Goal: Register for event/course

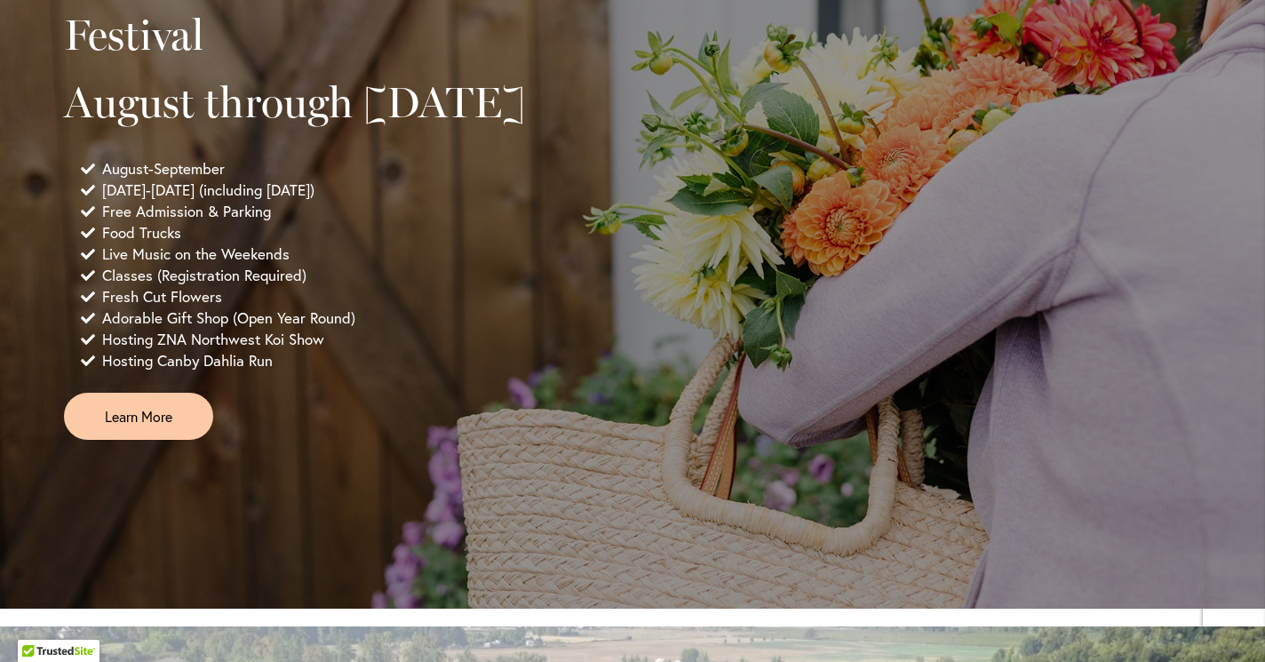
scroll to position [1346, 0]
click at [168, 427] on span "Learn More" at bounding box center [139, 416] width 68 height 20
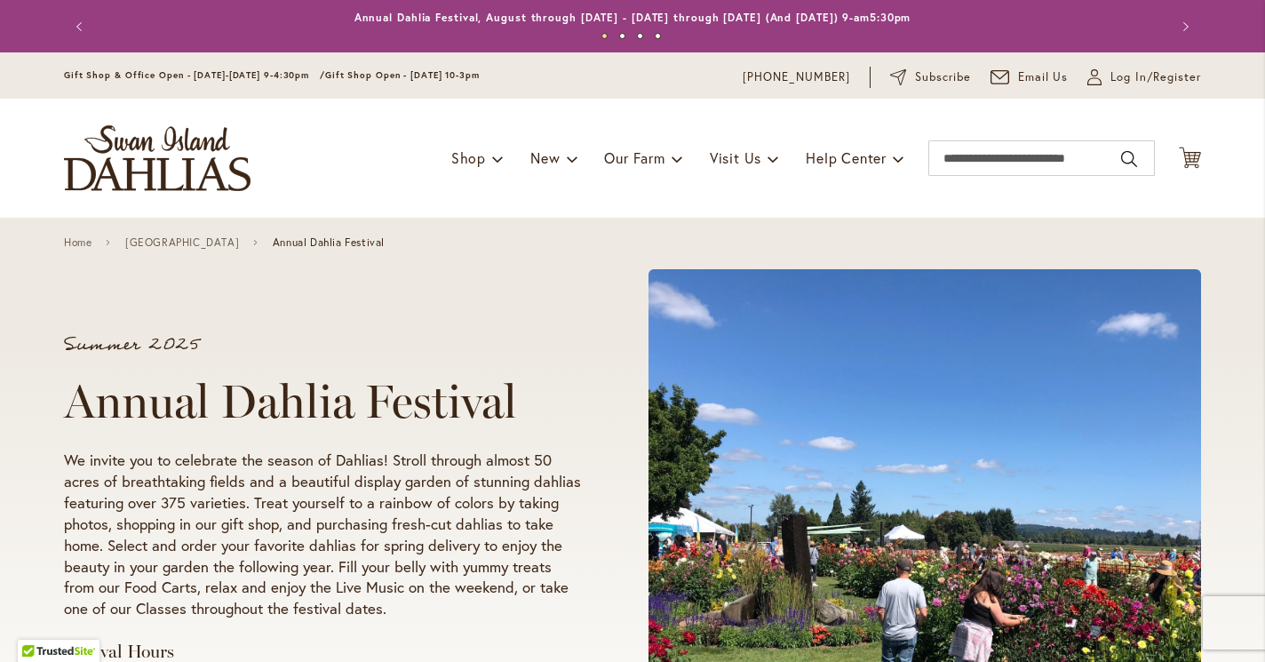
scroll to position [260, 0]
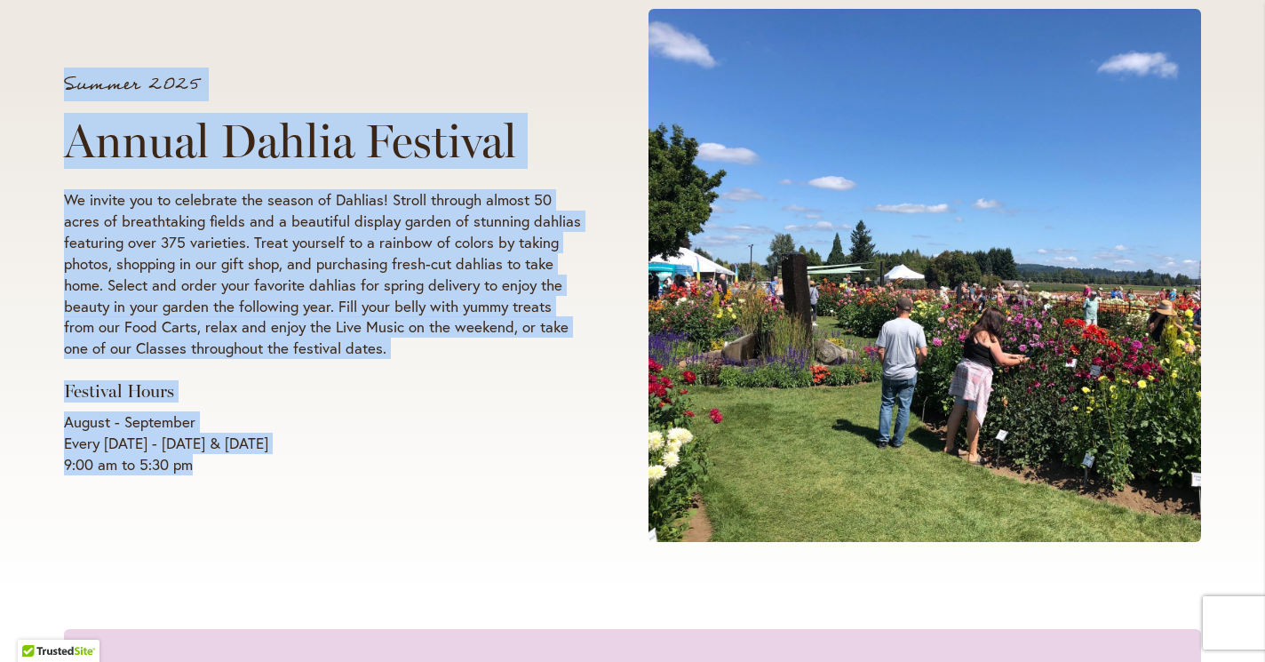
drag, startPoint x: 65, startPoint y: 76, endPoint x: 98, endPoint y: 556, distance: 481.8
click at [98, 556] on div "Summer 2025 Annual Dahlia Festival We invite you to celebrate the season of Dah…" at bounding box center [632, 275] width 1137 height 565
copy div "Summer 2025 Annual Dahlia Festival We invite you to celebrate the season of Dah…"
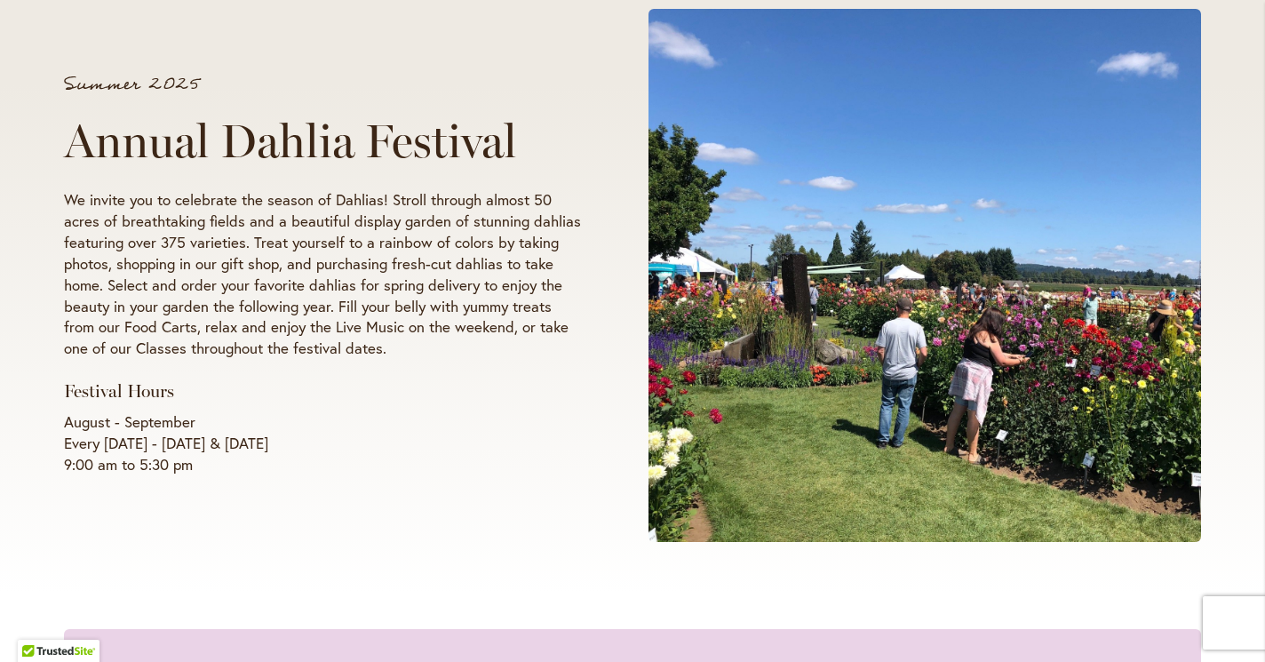
click at [549, 508] on div "Summer 2025 Annual Dahlia Festival We invite you to celebrate the season of Dah…" at bounding box center [632, 275] width 1137 height 565
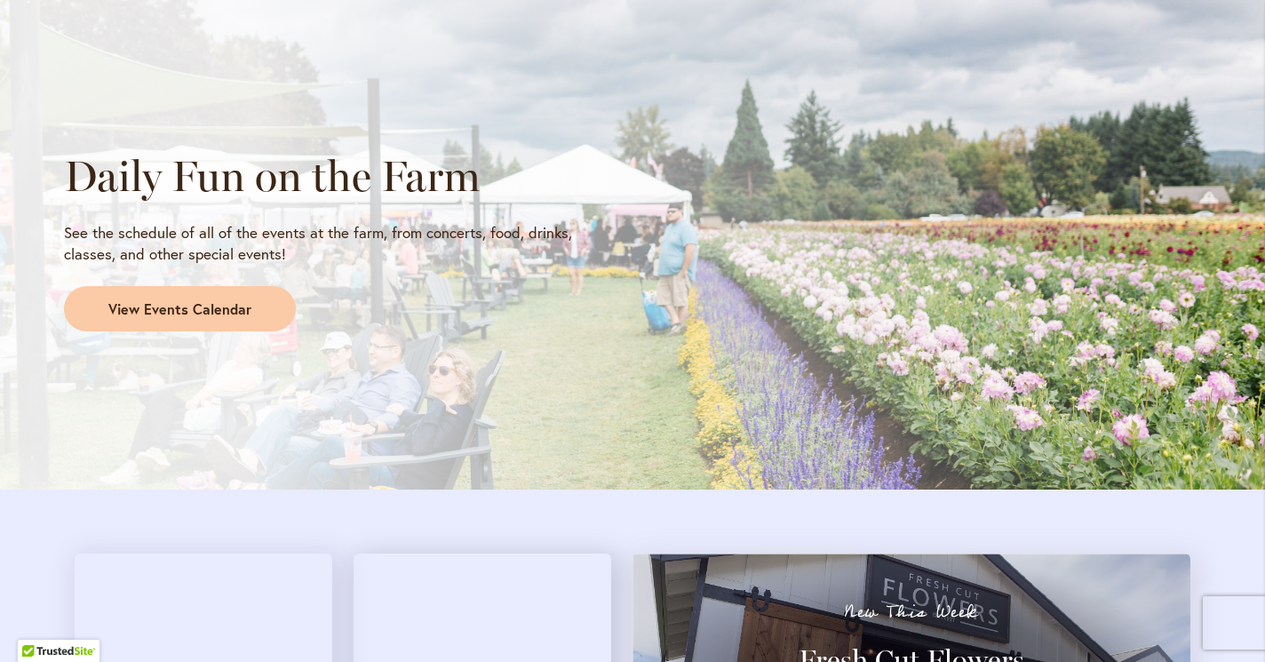
scroll to position [1480, 0]
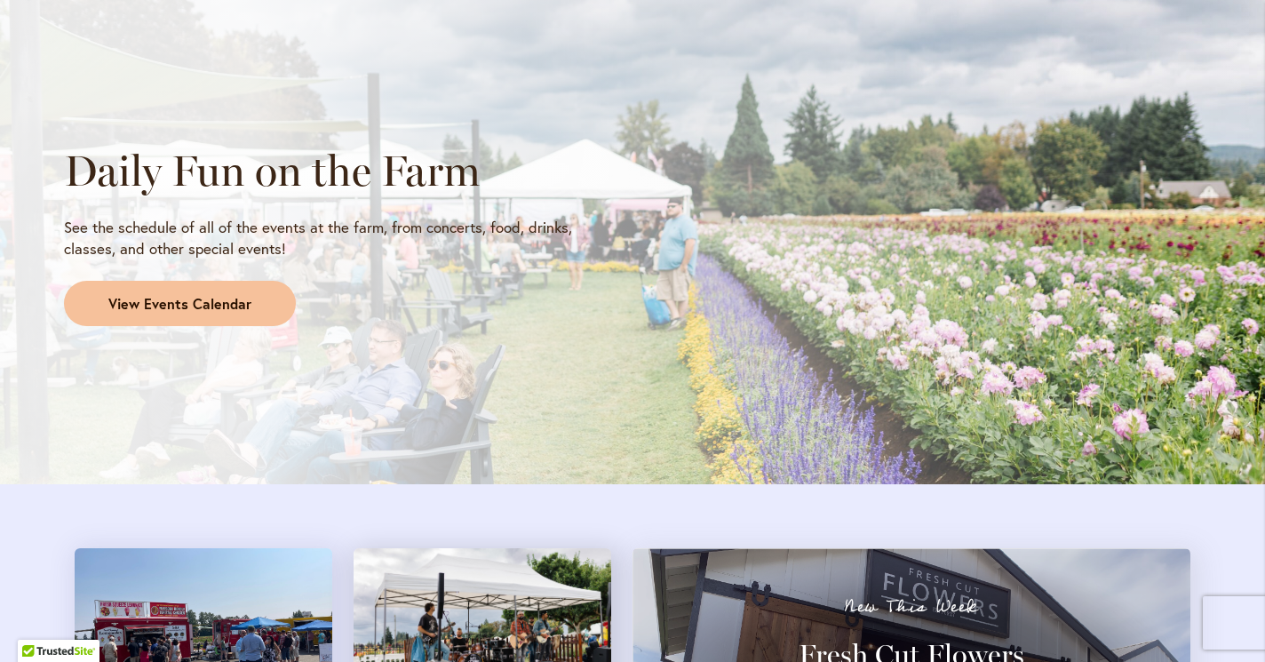
click at [203, 310] on span "View Events Calendar" at bounding box center [179, 304] width 143 height 20
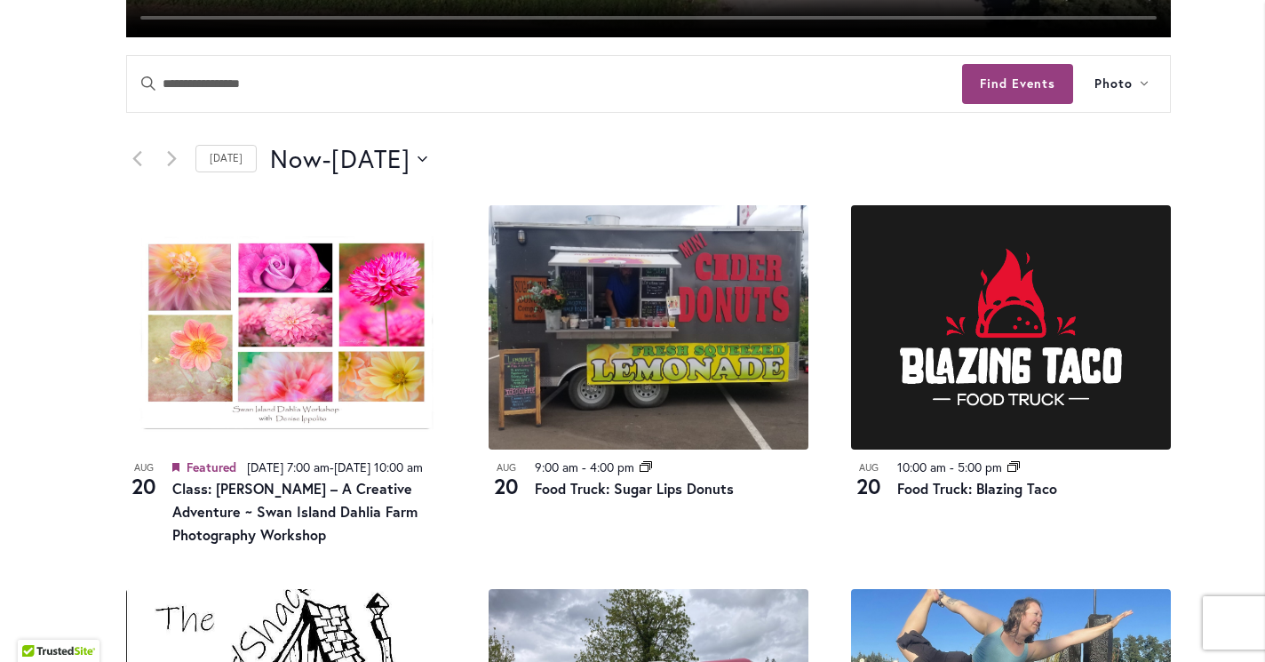
scroll to position [804, 0]
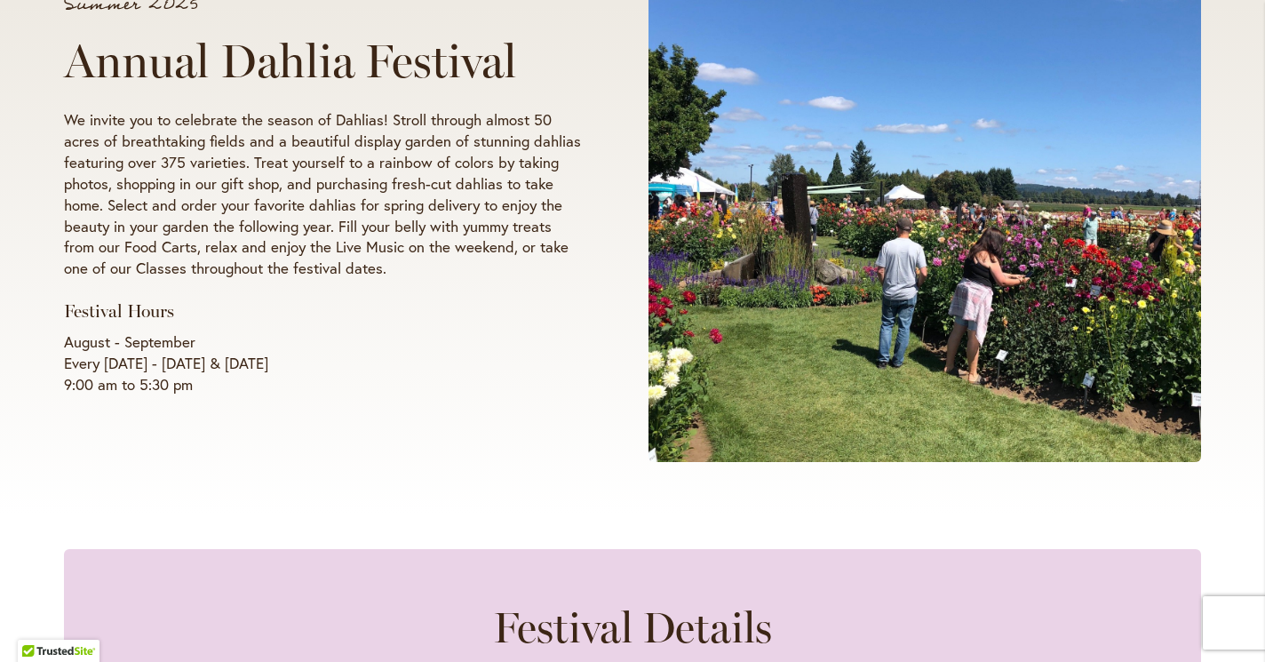
scroll to position [346, 0]
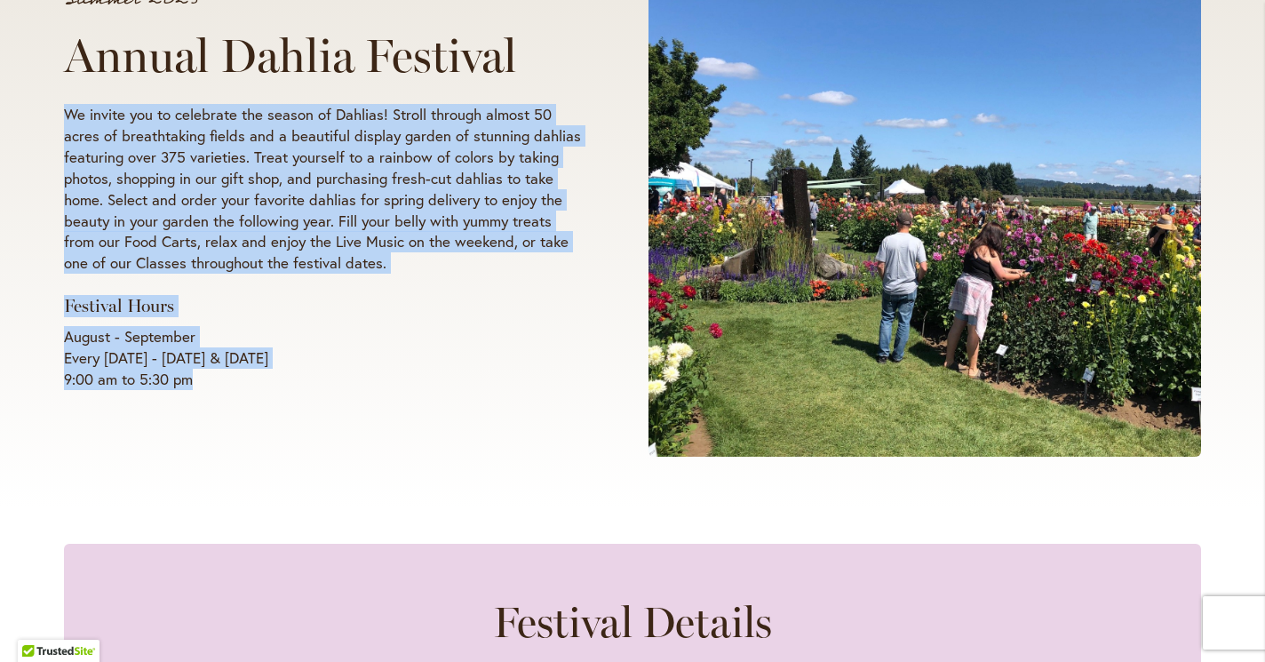
drag, startPoint x: 66, startPoint y: 110, endPoint x: 204, endPoint y: 406, distance: 326.8
click at [204, 406] on div "Summer 2025 Annual Dahlia Festival We invite you to celebrate the season of Dah…" at bounding box center [632, 190] width 1137 height 565
copy div "We invite you to celebrate the season of Dahlias! Stroll through almost 50 acre…"
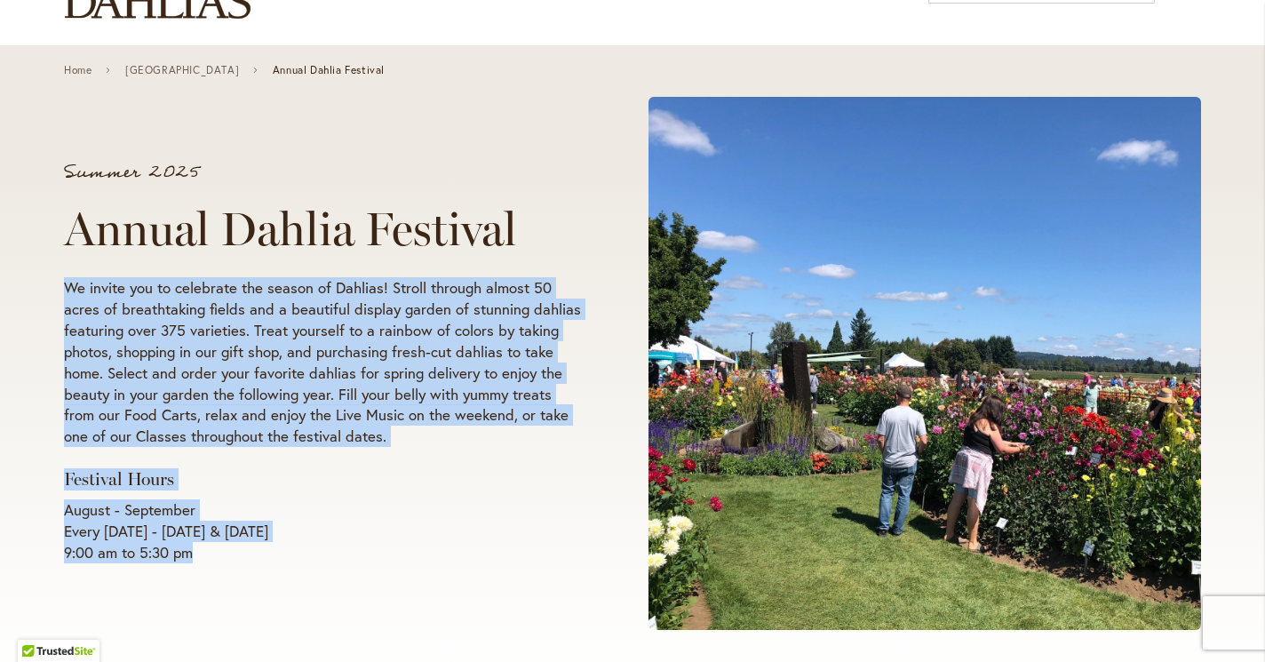
scroll to position [0, 0]
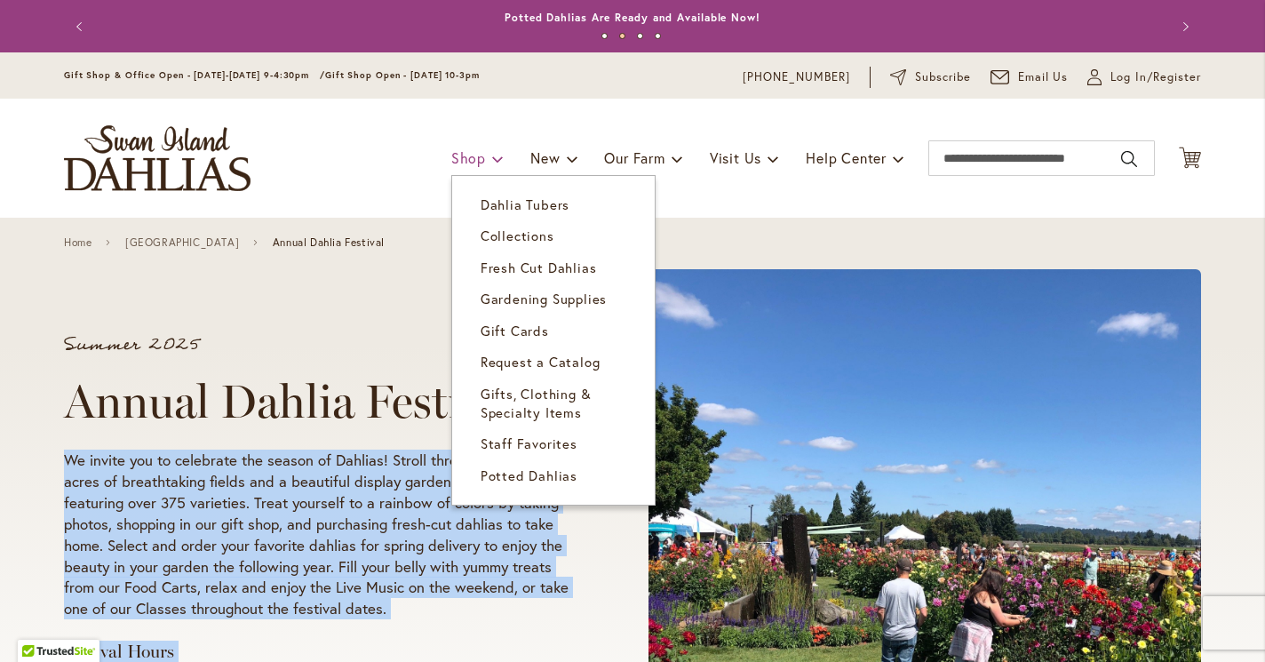
click at [471, 156] on span "Shop" at bounding box center [468, 157] width 35 height 19
